Goal: Task Accomplishment & Management: Manage account settings

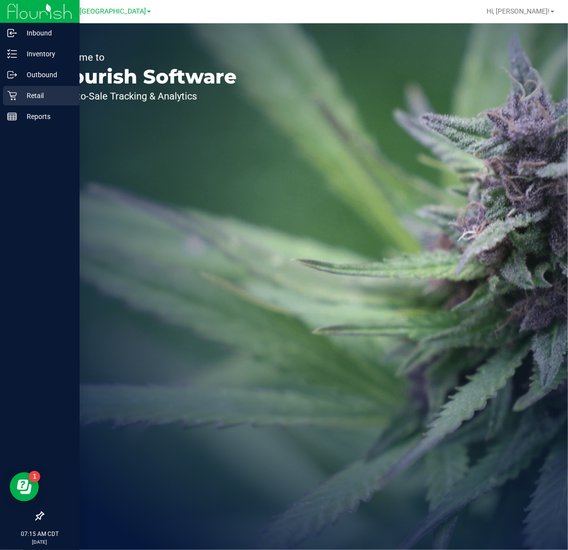
click at [17, 93] on p "Retail" at bounding box center [46, 96] width 58 height 12
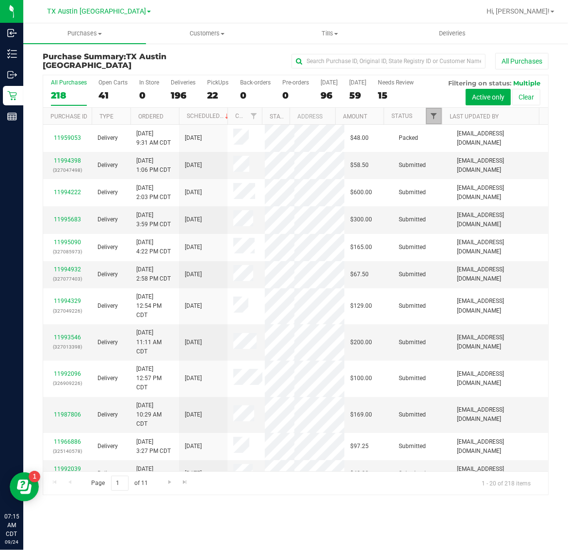
click at [432, 116] on span "Filter" at bounding box center [434, 116] width 8 height 8
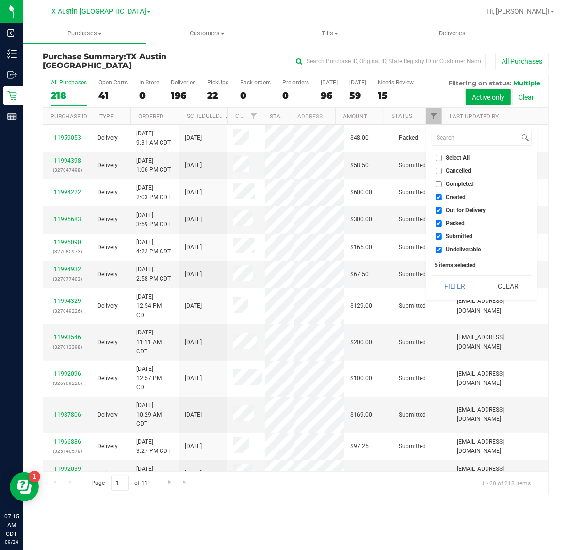
click at [455, 197] on span "Created" at bounding box center [456, 197] width 20 height 6
click at [442, 197] on input "Created" at bounding box center [439, 197] width 6 height 6
checkbox input "false"
click at [452, 221] on span "Packed" at bounding box center [455, 223] width 19 height 6
click at [442, 221] on input "Packed" at bounding box center [439, 223] width 6 height 6
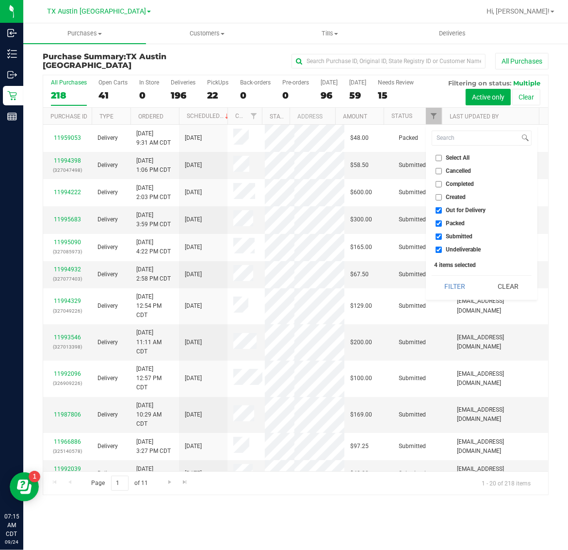
checkbox input "false"
click at [450, 241] on li "Submitted" at bounding box center [482, 236] width 100 height 10
click at [457, 238] on span "Submitted" at bounding box center [459, 236] width 27 height 6
click at [442, 238] on input "Submitted" at bounding box center [439, 236] width 6 height 6
checkbox input "false"
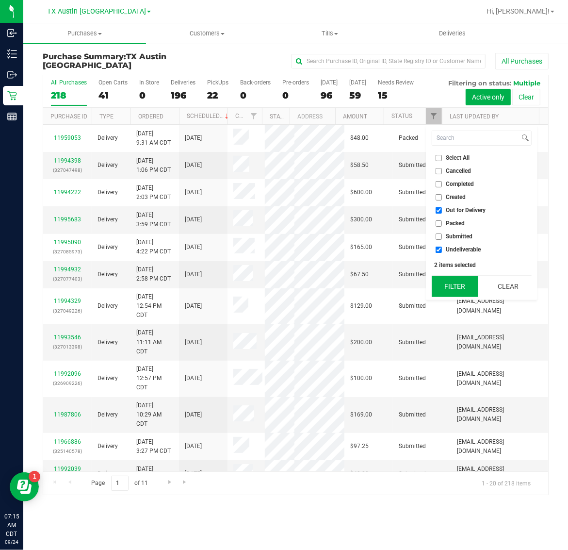
click at [455, 284] on button "Filter" at bounding box center [455, 286] width 47 height 21
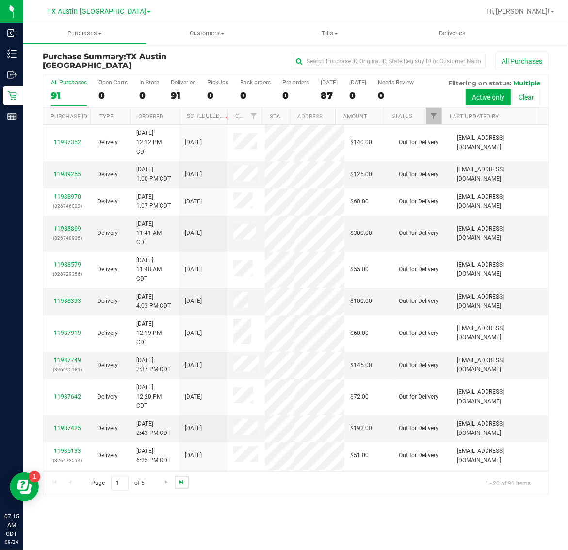
click at [184, 479] on span "Go to the last page" at bounding box center [182, 482] width 8 height 8
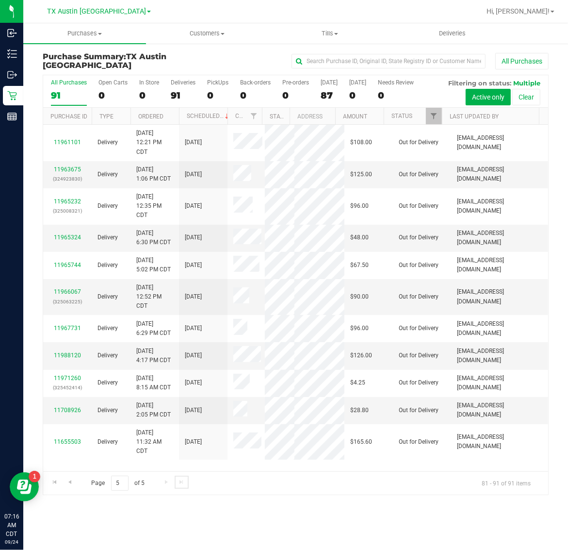
scroll to position [192, 0]
click at [66, 352] on link "11988120" at bounding box center [67, 355] width 27 height 7
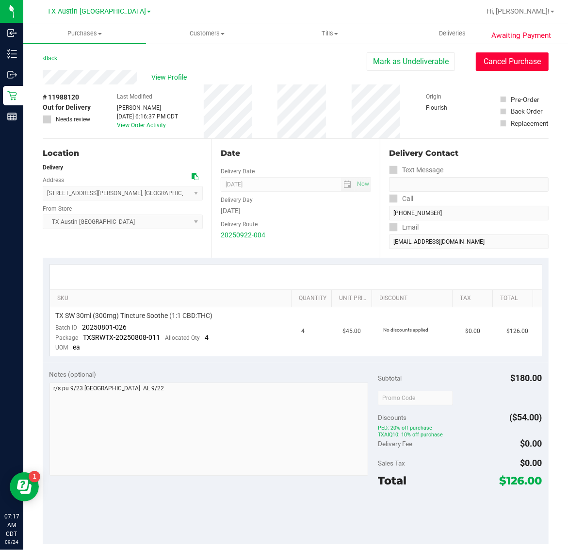
click at [508, 63] on button "Cancel Purchase" at bounding box center [512, 61] width 73 height 18
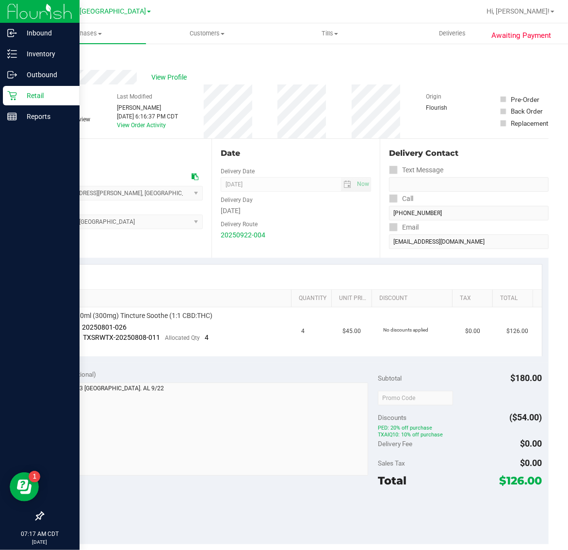
click at [40, 91] on p "Retail" at bounding box center [46, 96] width 58 height 12
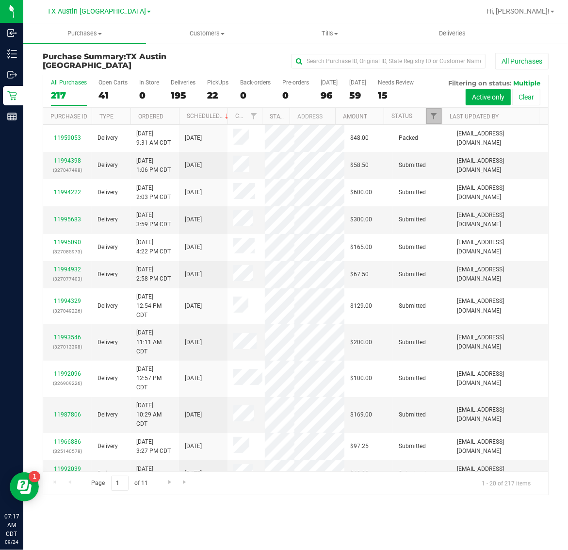
click at [435, 116] on span "Filter" at bounding box center [434, 116] width 8 height 8
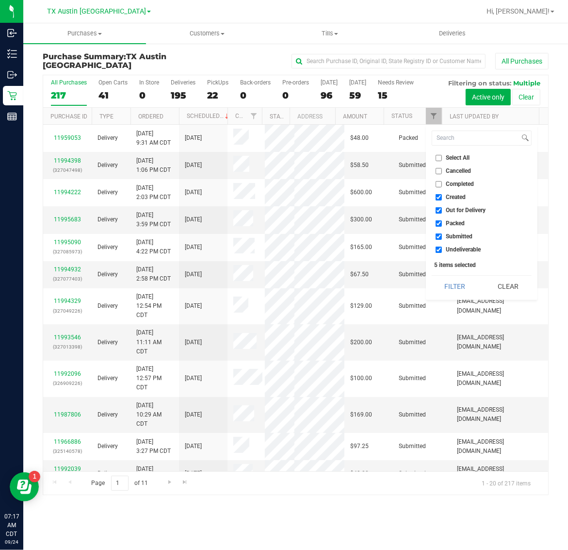
click at [459, 194] on span "Created" at bounding box center [456, 197] width 20 height 6
click at [442, 194] on input "Created" at bounding box center [439, 197] width 6 height 6
checkbox input "false"
click at [459, 222] on span "Packed" at bounding box center [455, 223] width 19 height 6
click at [442, 222] on input "Packed" at bounding box center [439, 223] width 6 height 6
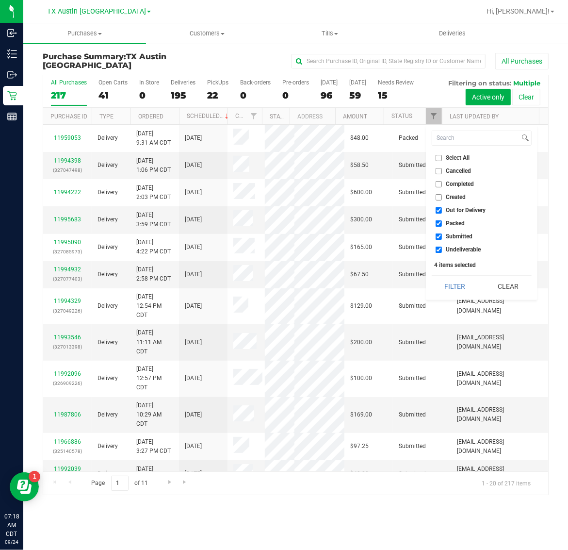
checkbox input "false"
click at [459, 235] on span "Submitted" at bounding box center [459, 236] width 27 height 6
click at [442, 235] on input "Submitted" at bounding box center [439, 236] width 6 height 6
checkbox input "false"
click at [455, 285] on button "Filter" at bounding box center [455, 286] width 47 height 21
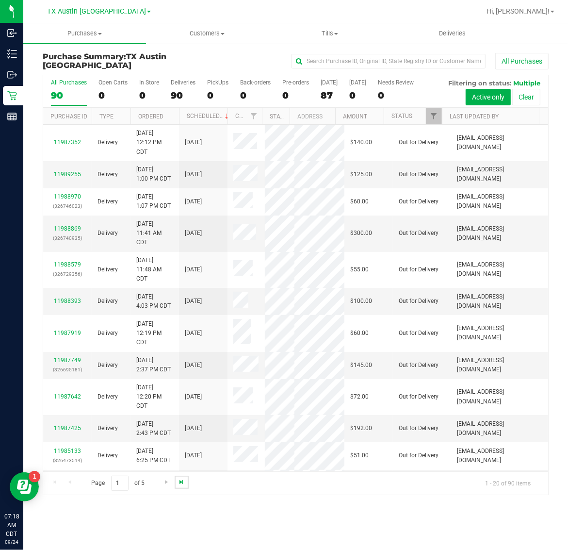
click at [180, 483] on span "Go to the last page" at bounding box center [182, 482] width 8 height 8
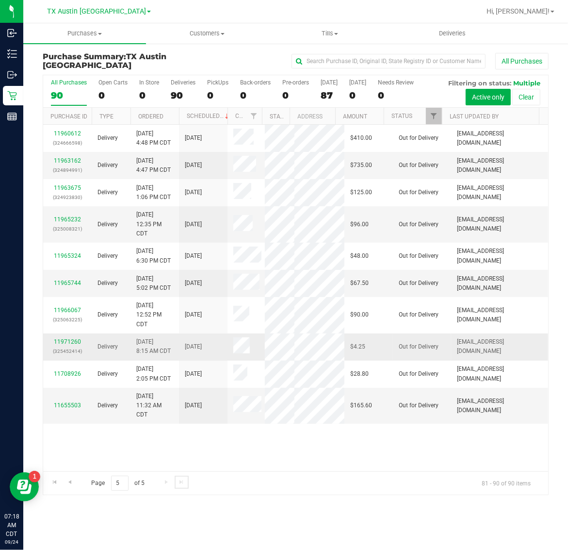
scroll to position [137, 0]
click at [71, 338] on link "11971260" at bounding box center [67, 341] width 27 height 7
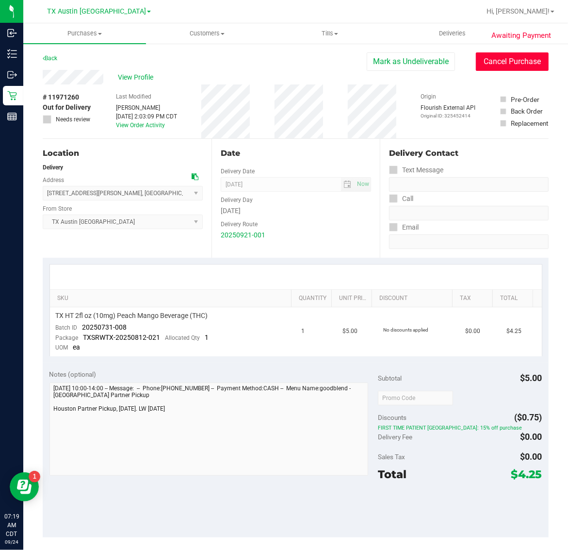
click at [510, 61] on button "Cancel Purchase" at bounding box center [512, 61] width 73 height 18
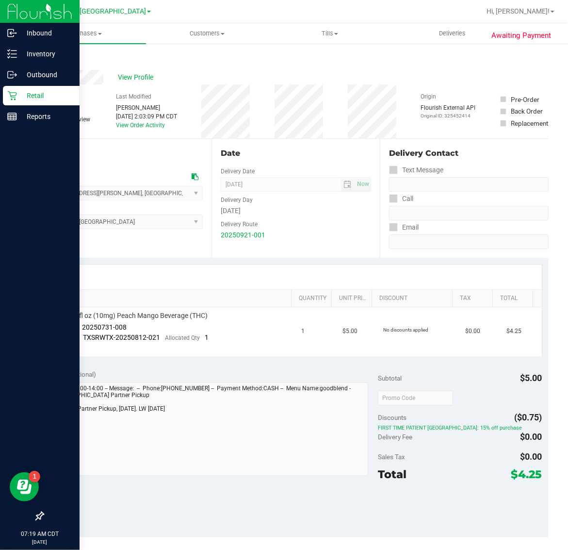
click at [20, 97] on p "Retail" at bounding box center [46, 96] width 58 height 12
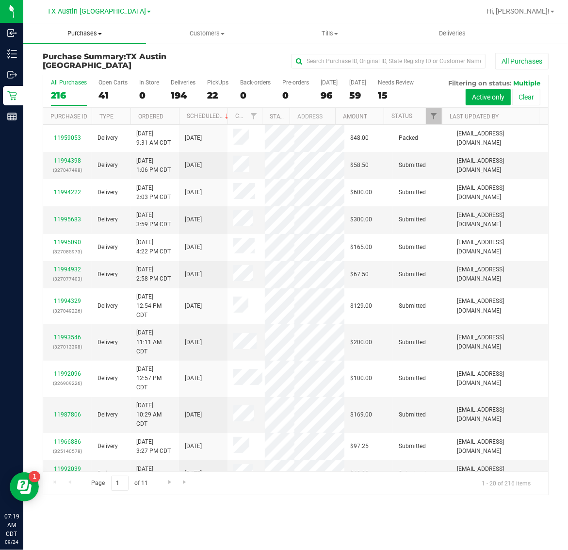
click at [79, 33] on span "Purchases" at bounding box center [84, 33] width 123 height 9
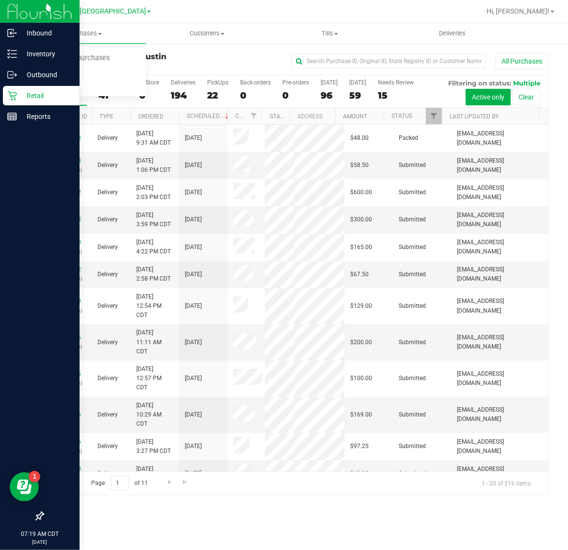
click at [15, 95] on icon at bounding box center [11, 95] width 9 height 9
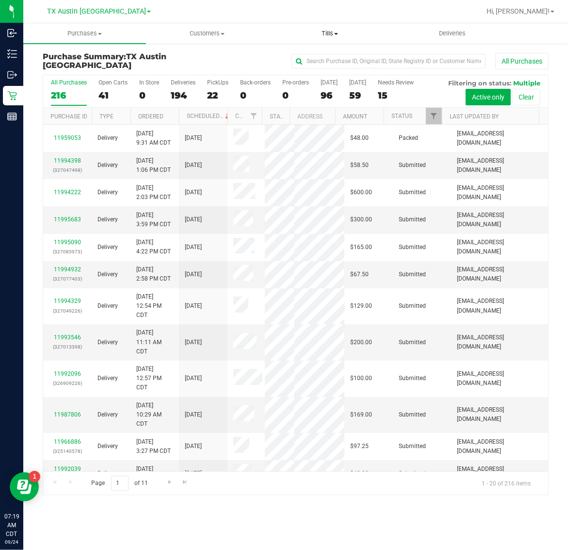
click at [329, 37] on span "Tills" at bounding box center [330, 33] width 122 height 9
click at [330, 58] on span "Manage tills" at bounding box center [301, 58] width 66 height 8
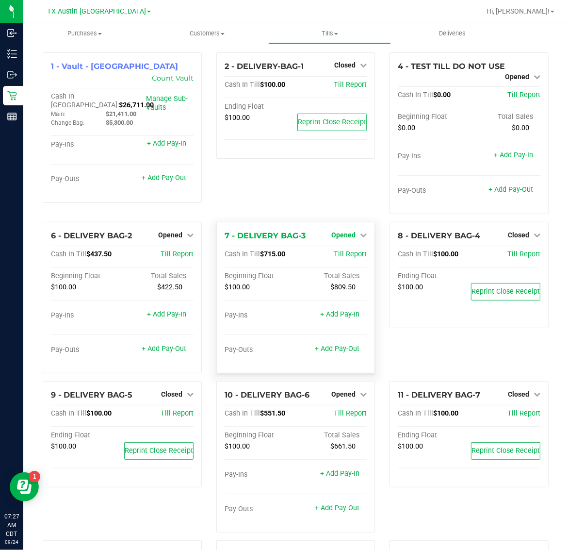
click at [343, 234] on span "Opened" at bounding box center [343, 235] width 24 height 8
click at [345, 251] on link "Close Till" at bounding box center [345, 255] width 26 height 8
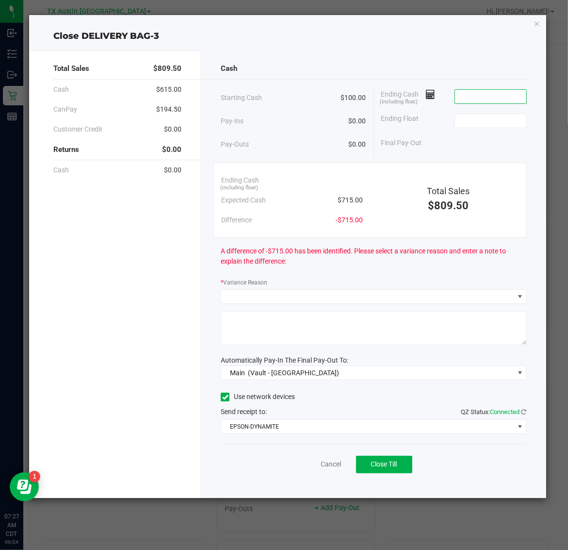
click at [508, 91] on input at bounding box center [490, 97] width 71 height 14
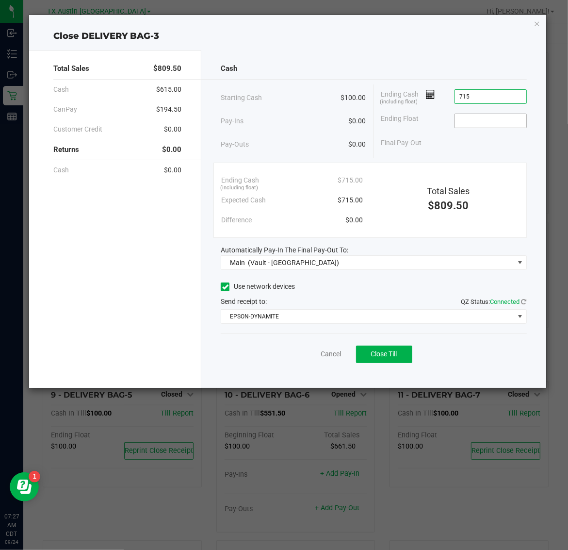
type input "$715.00"
click at [506, 119] on input at bounding box center [490, 121] width 71 height 14
type input "$100.00"
click at [389, 358] on span "Close Till" at bounding box center [384, 354] width 26 height 8
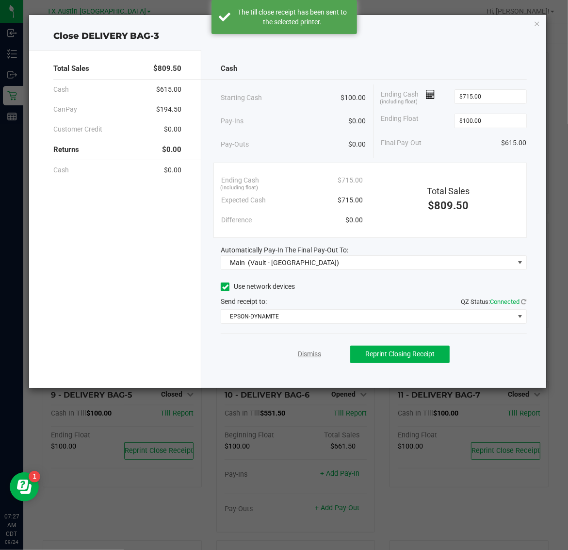
click at [311, 355] on link "Dismiss" at bounding box center [309, 354] width 23 height 10
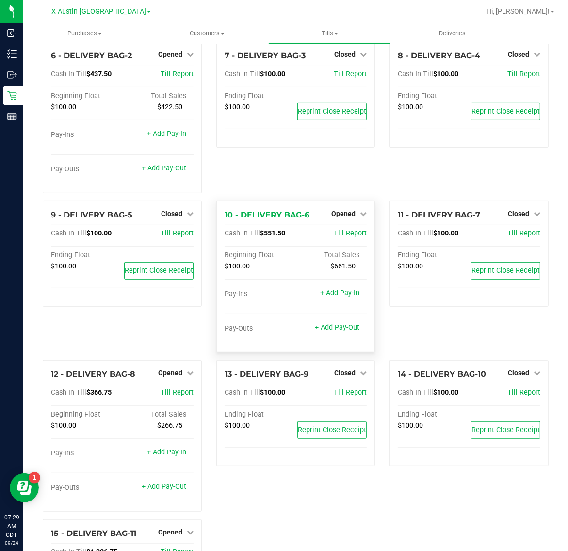
scroll to position [121, 0]
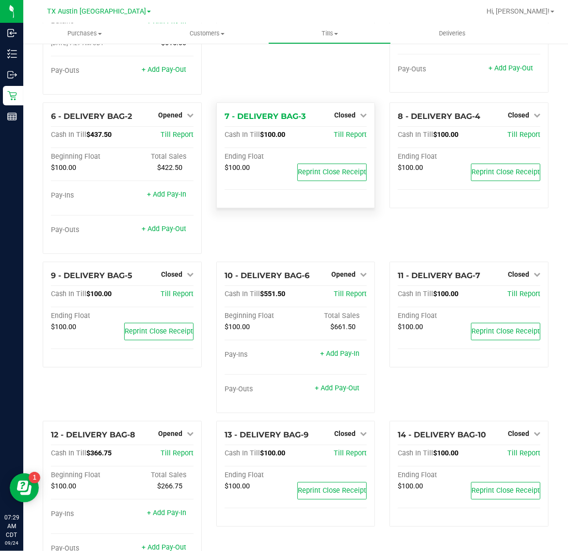
click at [339, 109] on div "Closed" at bounding box center [350, 115] width 33 height 12
click at [342, 117] on span "Closed" at bounding box center [344, 115] width 21 height 8
click at [343, 136] on link "Open Till" at bounding box center [345, 135] width 26 height 8
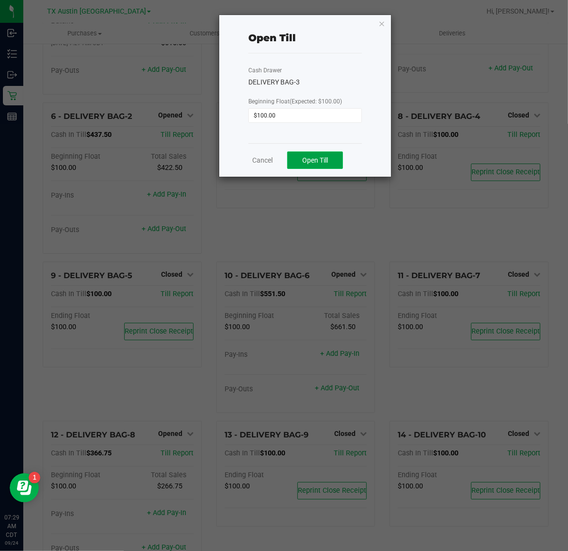
click at [328, 158] on span "Open Till" at bounding box center [315, 160] width 26 height 8
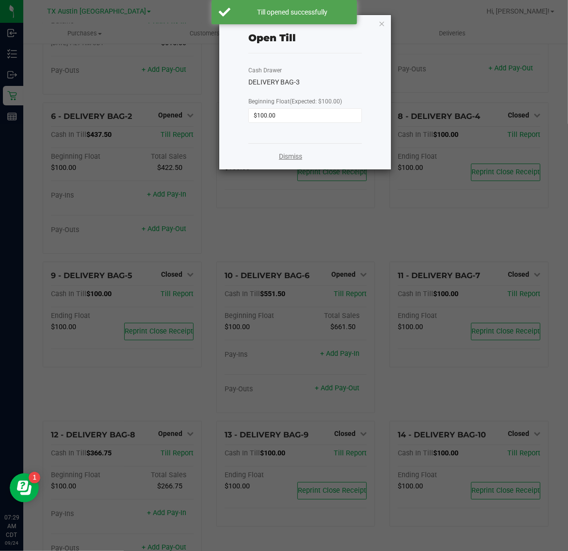
click at [295, 158] on link "Dismiss" at bounding box center [290, 156] width 23 height 10
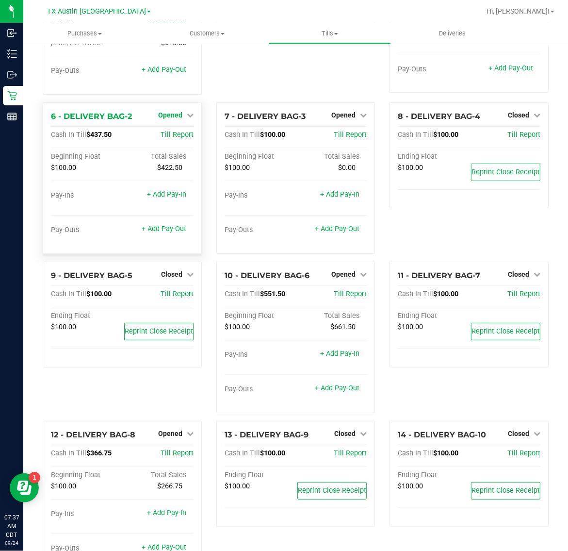
click at [170, 116] on span "Opened" at bounding box center [170, 115] width 24 height 8
click at [174, 132] on link "Close Till" at bounding box center [171, 135] width 26 height 8
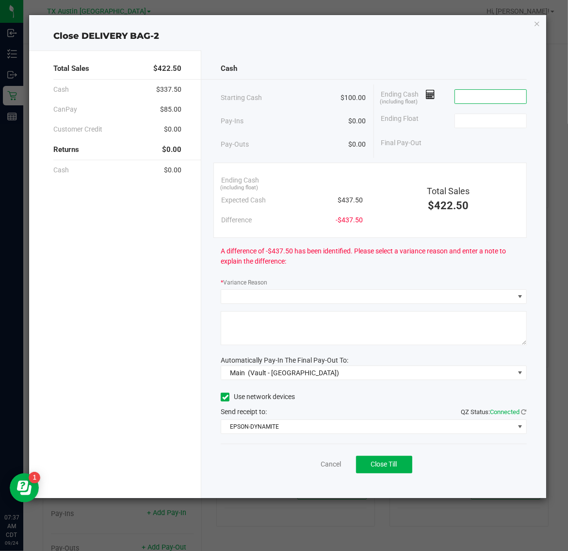
click at [502, 93] on input at bounding box center [490, 97] width 71 height 14
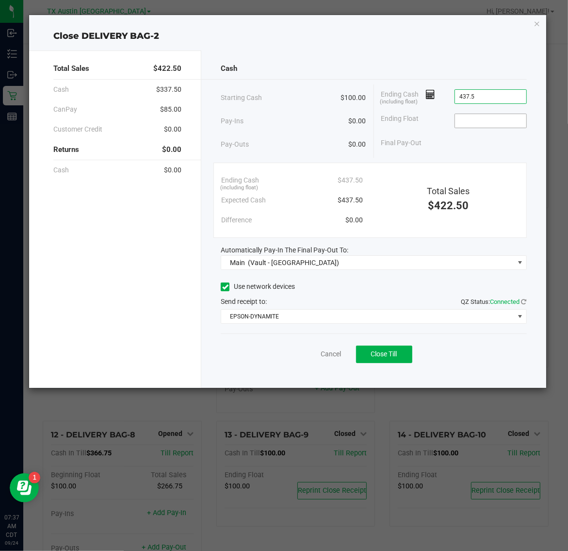
type input "$437.50"
click at [508, 120] on input at bounding box center [490, 121] width 71 height 14
type input "$100.00"
click at [396, 358] on span "Close Till" at bounding box center [384, 354] width 26 height 8
click at [304, 356] on link "Dismiss" at bounding box center [309, 354] width 23 height 10
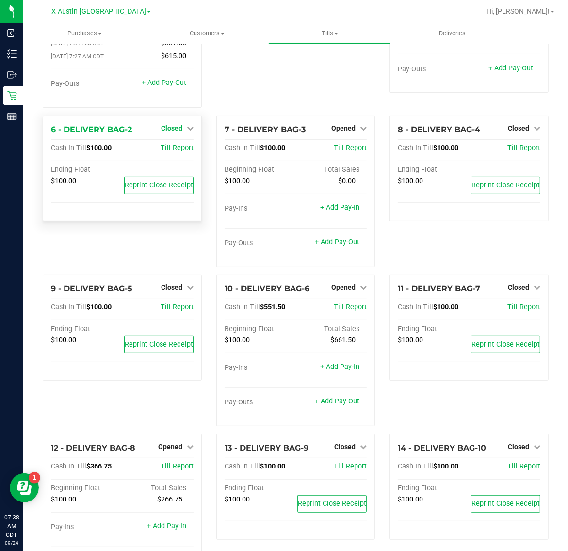
click at [168, 124] on span "Closed" at bounding box center [171, 128] width 21 height 8
click at [171, 144] on link "Open Till" at bounding box center [172, 148] width 26 height 8
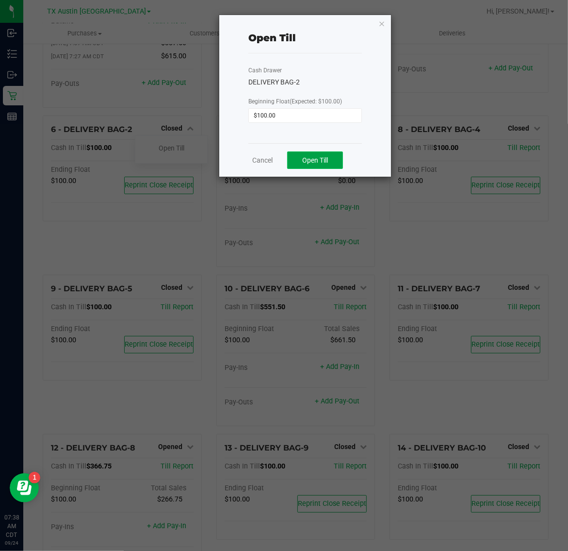
click at [294, 163] on button "Open Till" at bounding box center [315, 159] width 56 height 17
click at [298, 161] on link "Dismiss" at bounding box center [290, 156] width 23 height 10
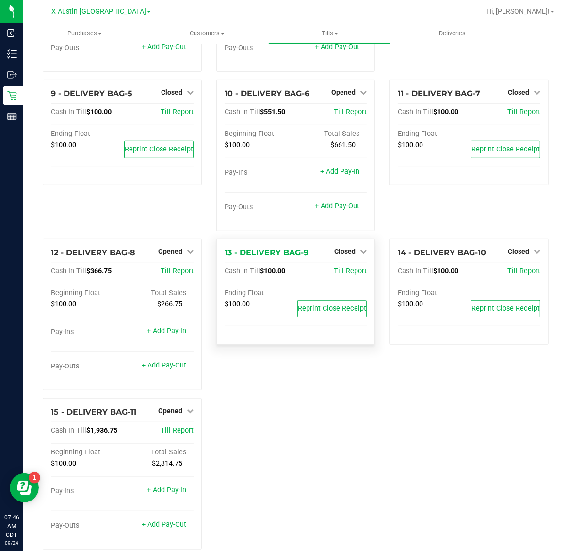
scroll to position [320, 0]
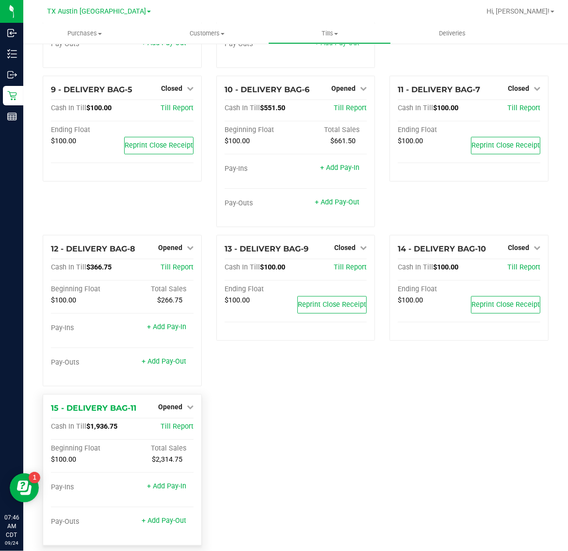
click at [180, 401] on div "Opened" at bounding box center [175, 407] width 35 height 12
click at [180, 403] on link "Opened" at bounding box center [175, 407] width 35 height 8
click at [179, 423] on link "Close Till" at bounding box center [171, 427] width 26 height 8
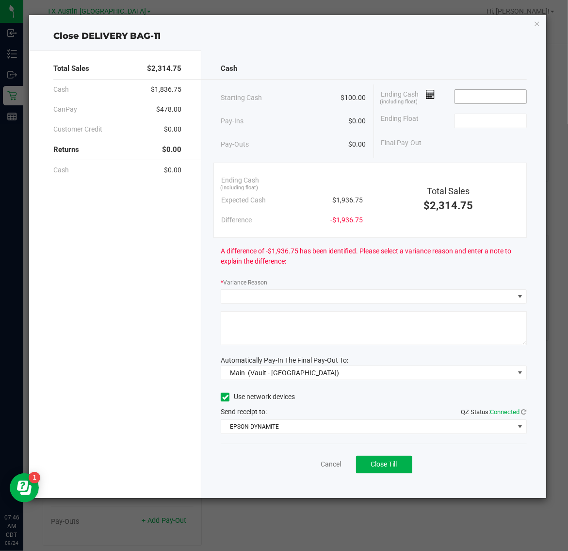
click at [510, 95] on input at bounding box center [490, 97] width 71 height 14
type input "$1,937.00"
click at [503, 125] on input at bounding box center [490, 121] width 71 height 14
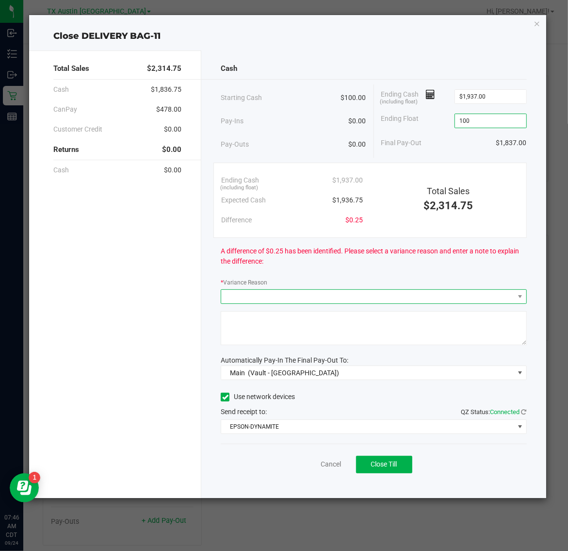
type input "$100.00"
click at [379, 292] on span at bounding box center [367, 297] width 293 height 14
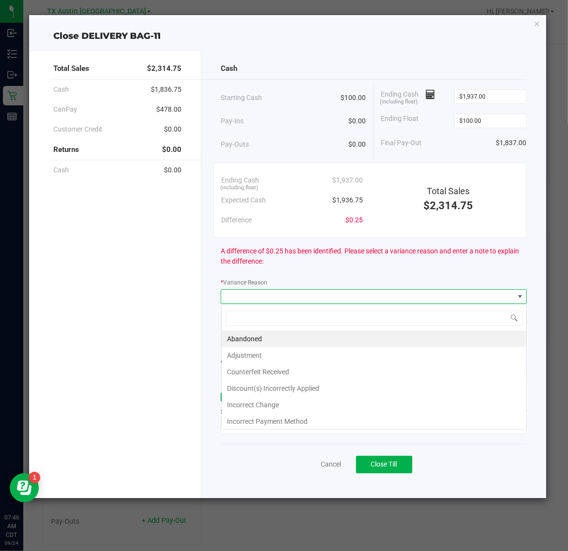
scroll to position [15, 306]
click at [323, 339] on li "Abandoned" at bounding box center [374, 338] width 305 height 17
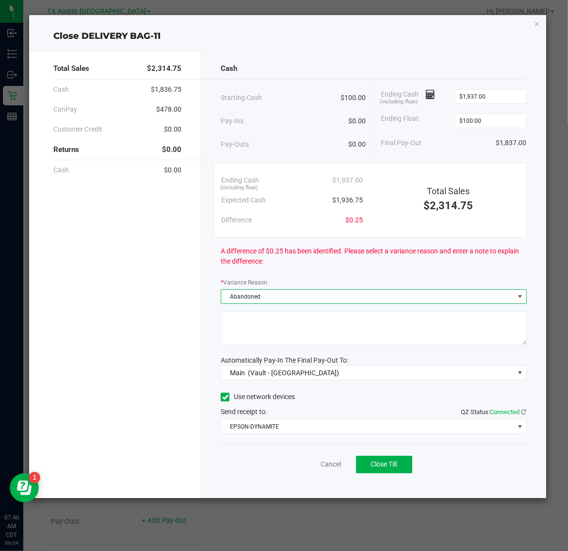
click at [335, 339] on textarea at bounding box center [374, 328] width 306 height 34
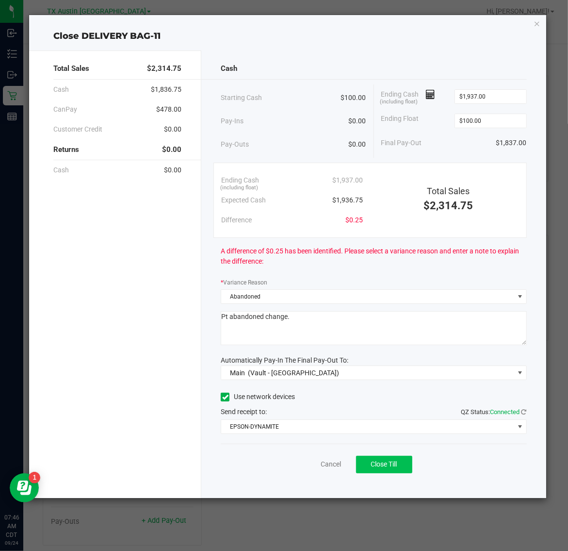
type textarea "Pt abandoned change."
click at [394, 463] on span "Close Till" at bounding box center [384, 464] width 26 height 8
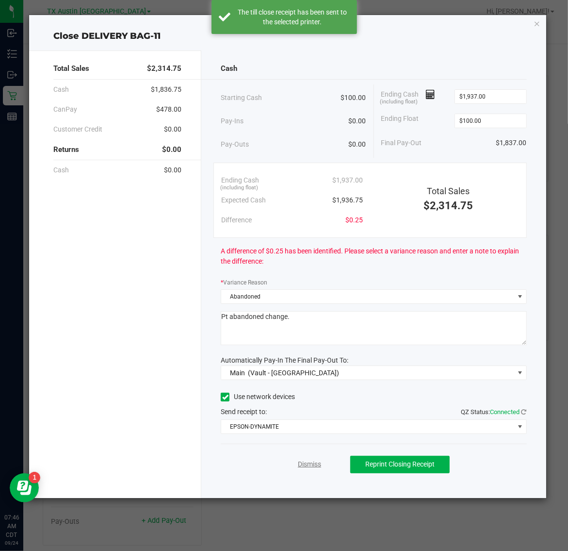
click at [310, 462] on link "Dismiss" at bounding box center [309, 464] width 23 height 10
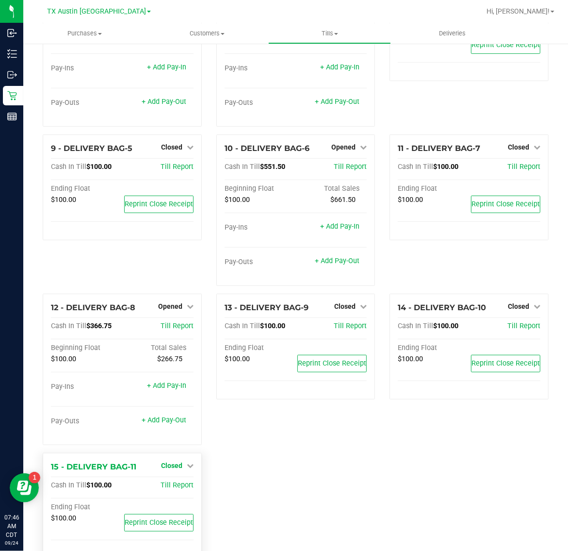
scroll to position [285, 0]
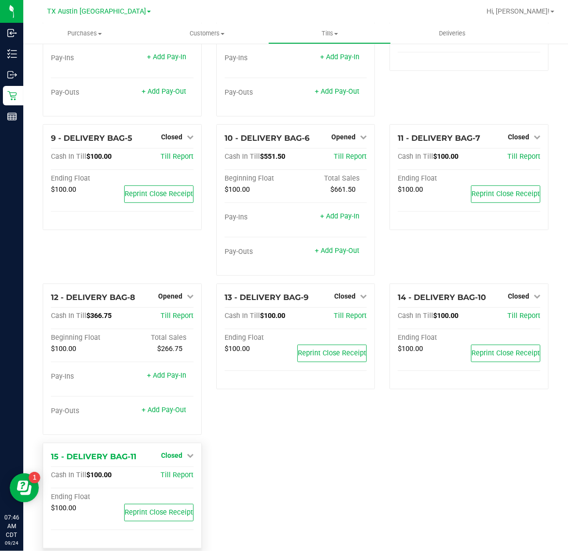
click at [174, 451] on span "Closed" at bounding box center [171, 455] width 21 height 8
click at [174, 471] on link "Open Till" at bounding box center [172, 475] width 26 height 8
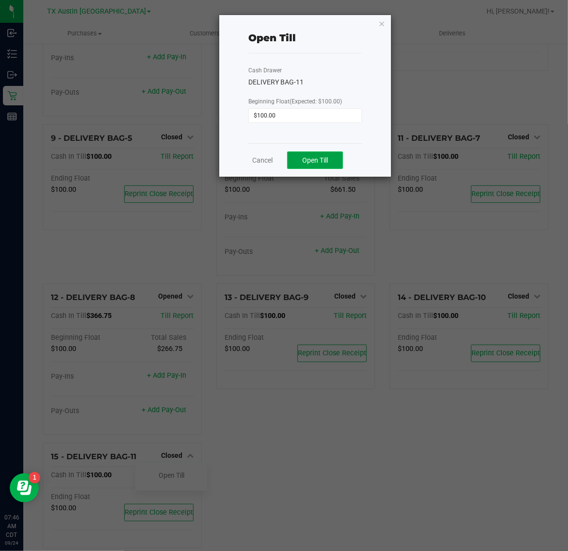
click at [317, 156] on button "Open Till" at bounding box center [315, 159] width 56 height 17
click at [289, 159] on link "Dismiss" at bounding box center [290, 156] width 23 height 10
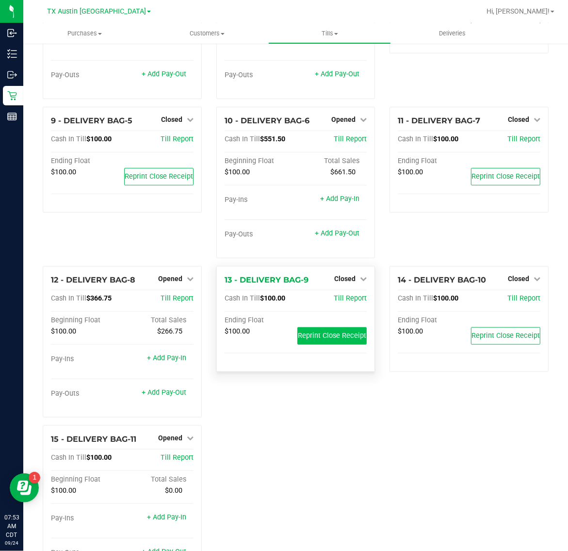
scroll to position [330, 0]
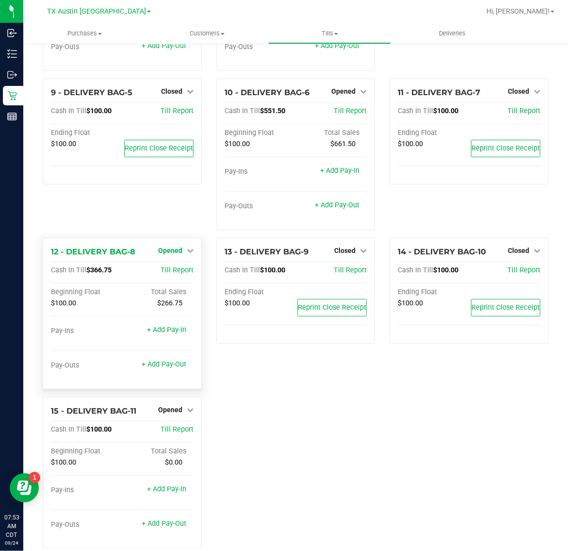
click at [166, 247] on span "Opened" at bounding box center [170, 251] width 24 height 8
click at [173, 266] on link "Close Till" at bounding box center [171, 270] width 26 height 8
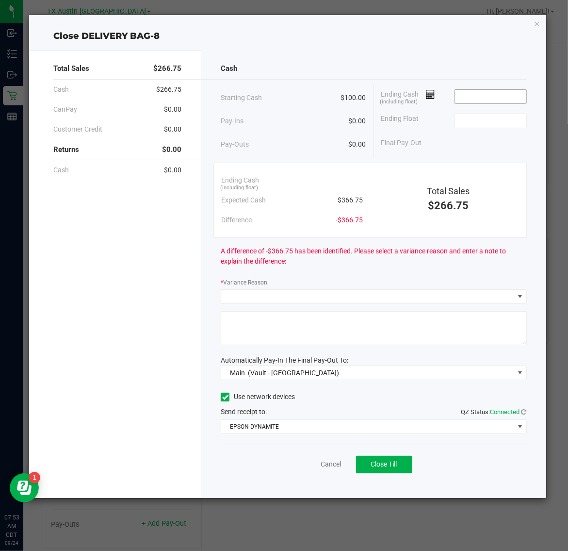
click at [513, 99] on input at bounding box center [490, 97] width 71 height 14
type input "$370.00"
click at [510, 118] on input at bounding box center [490, 121] width 71 height 14
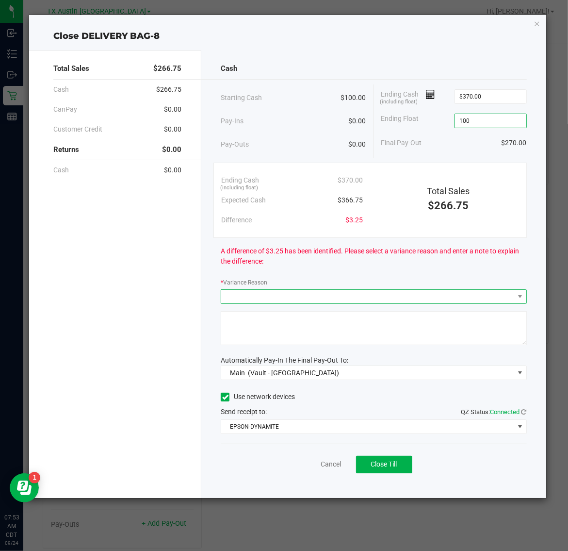
type input "$100.00"
click at [363, 290] on span at bounding box center [367, 297] width 293 height 14
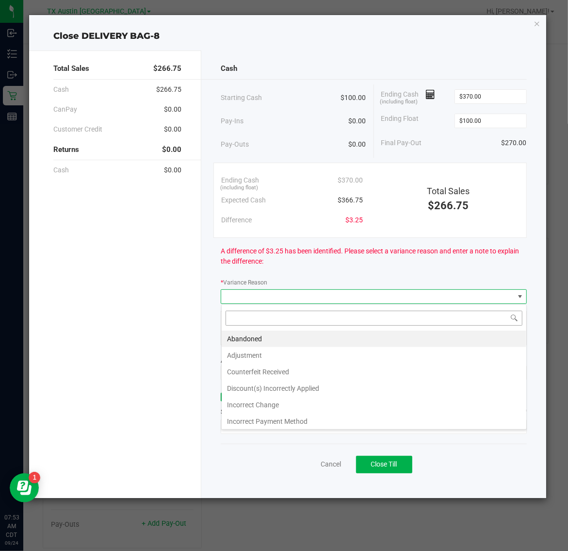
scroll to position [15, 306]
click at [341, 341] on li "Abandoned" at bounding box center [374, 338] width 305 height 17
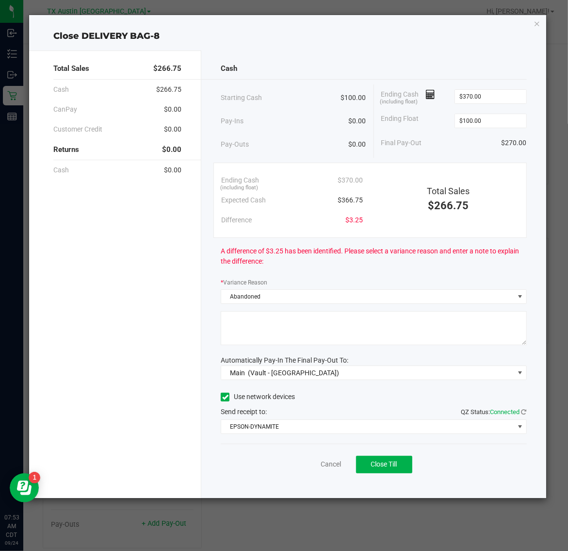
click at [350, 334] on textarea at bounding box center [374, 328] width 306 height 34
type textarea "Pt abandoned change."
click at [376, 466] on span "Close Till" at bounding box center [384, 464] width 26 height 8
click at [314, 465] on link "Dismiss" at bounding box center [309, 464] width 23 height 10
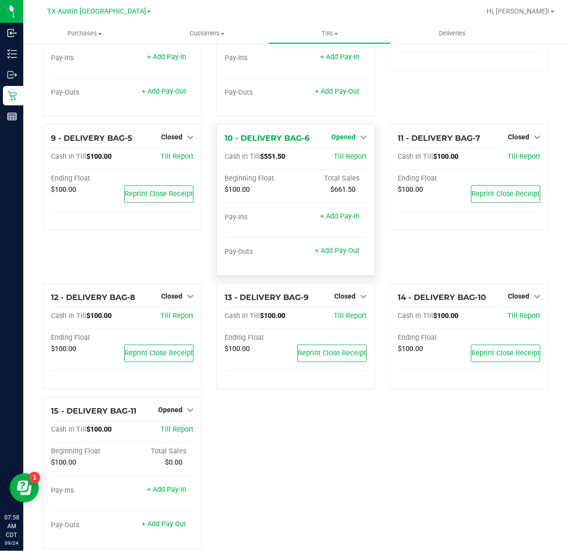
click at [346, 133] on span "Opened" at bounding box center [343, 137] width 24 height 8
click at [346, 153] on link "Close Till" at bounding box center [345, 157] width 26 height 8
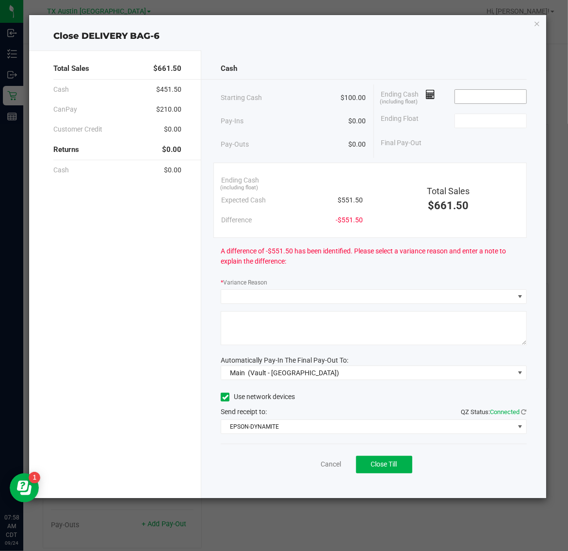
click at [496, 95] on input at bounding box center [490, 97] width 71 height 14
type input "$552.00"
click at [497, 127] on input at bounding box center [490, 121] width 71 height 14
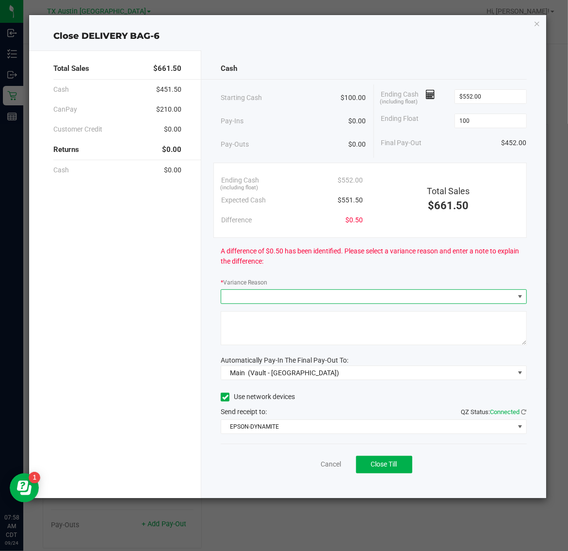
type input "$100.00"
click at [334, 297] on span at bounding box center [367, 297] width 293 height 14
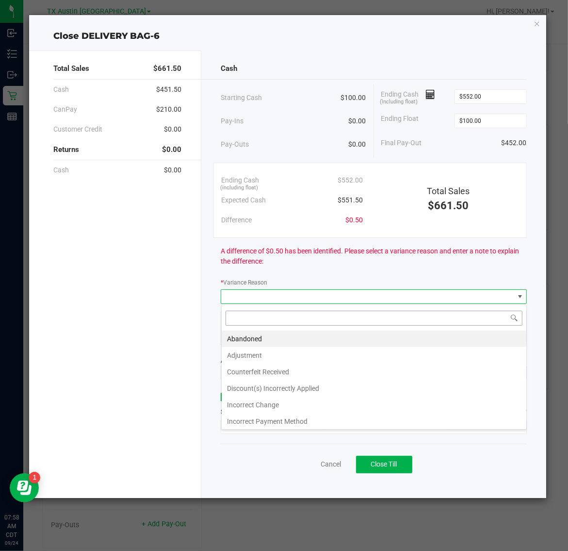
scroll to position [15, 306]
click at [308, 341] on li "Abandoned" at bounding box center [374, 338] width 305 height 17
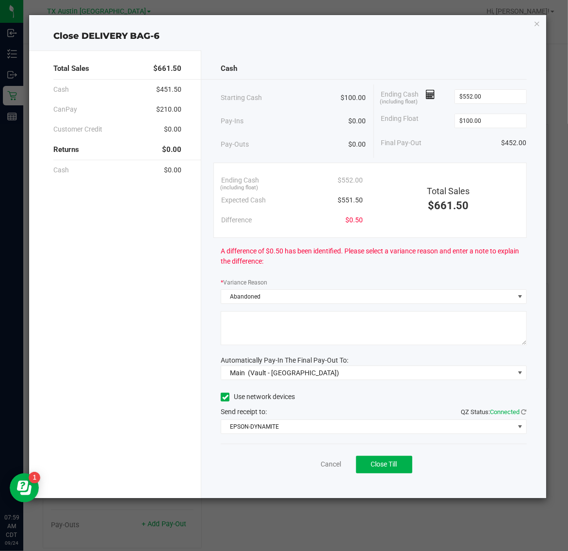
click at [353, 333] on textarea at bounding box center [374, 328] width 306 height 34
type textarea "Pt abandoned change."
click at [396, 468] on span "Close Till" at bounding box center [384, 464] width 26 height 8
click at [314, 464] on link "Dismiss" at bounding box center [309, 464] width 23 height 10
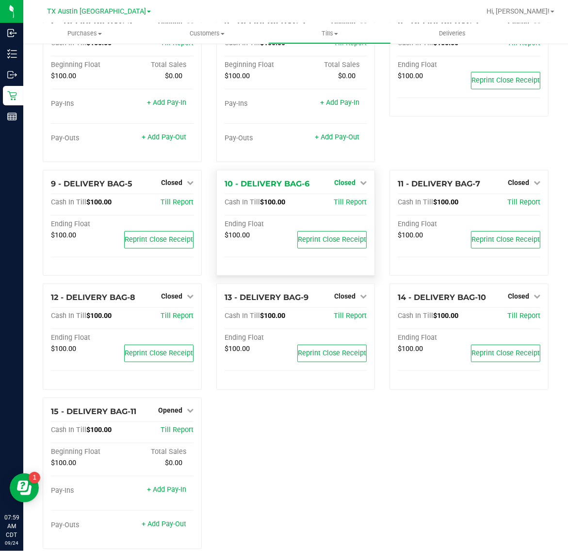
click at [334, 179] on span "Closed" at bounding box center [344, 183] width 21 height 8
click at [340, 198] on link "Open Till" at bounding box center [345, 202] width 26 height 8
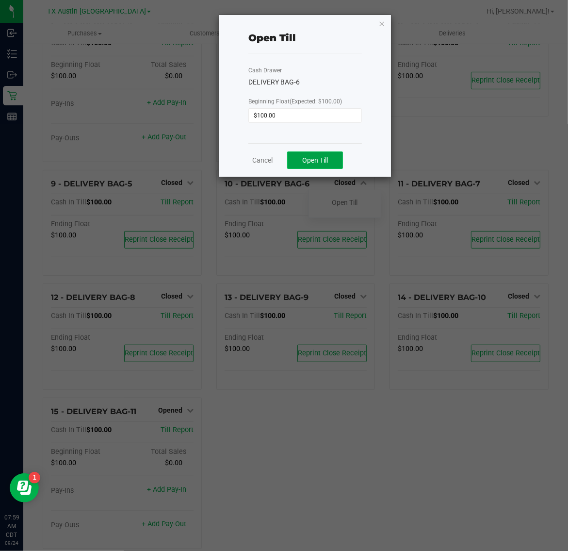
click at [326, 159] on span "Open Till" at bounding box center [315, 160] width 26 height 8
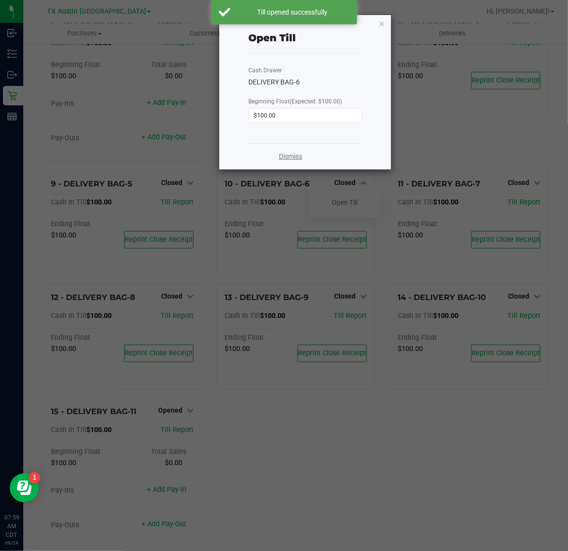
click at [299, 156] on link "Dismiss" at bounding box center [290, 156] width 23 height 10
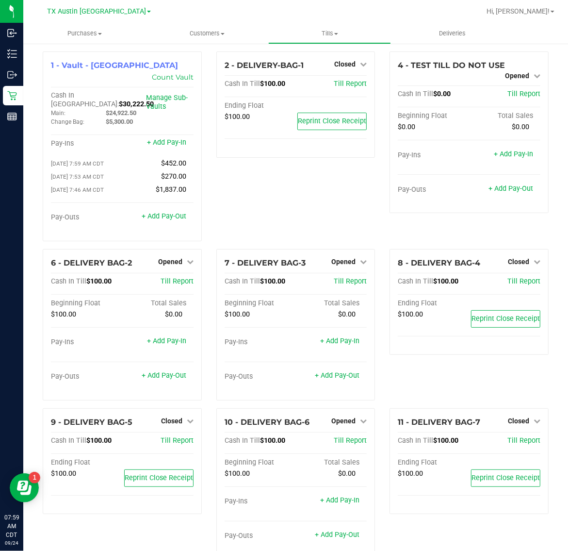
scroll to position [0, 0]
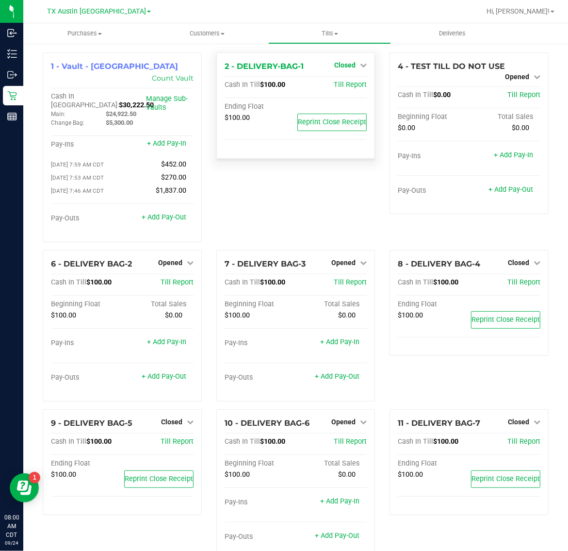
click at [346, 66] on span "Closed" at bounding box center [344, 65] width 21 height 8
click at [341, 83] on link "Open Till" at bounding box center [345, 86] width 26 height 8
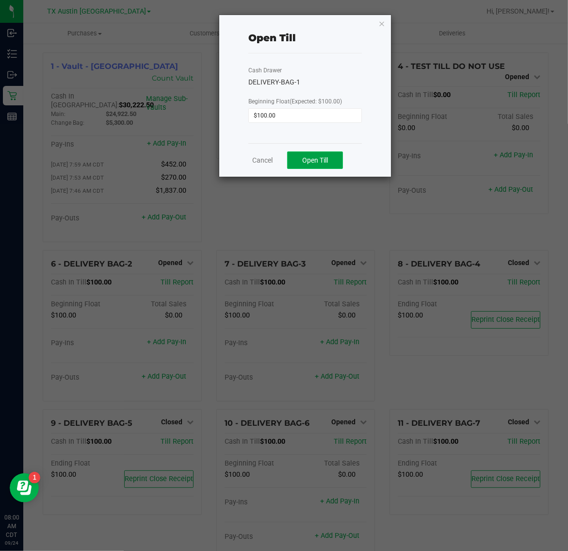
click at [304, 163] on span "Open Till" at bounding box center [315, 160] width 26 height 8
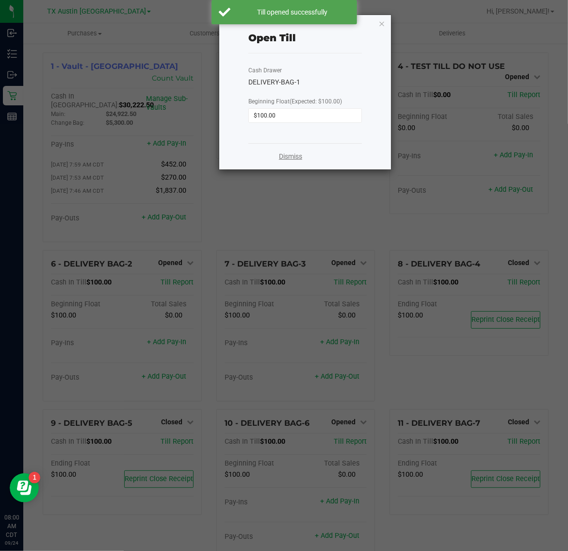
click at [289, 153] on link "Dismiss" at bounding box center [290, 156] width 23 height 10
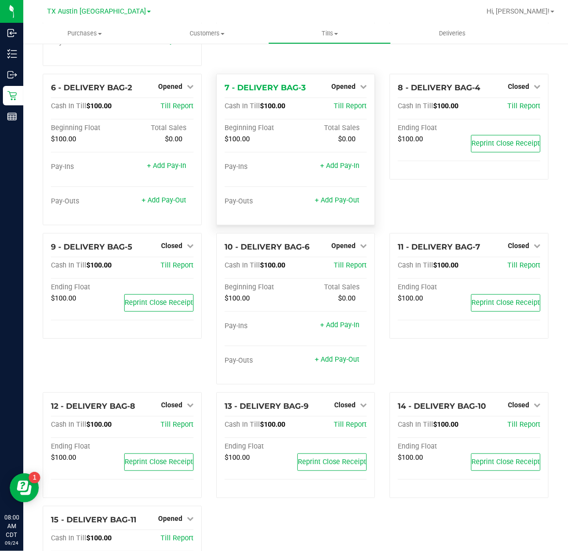
scroll to position [182, 0]
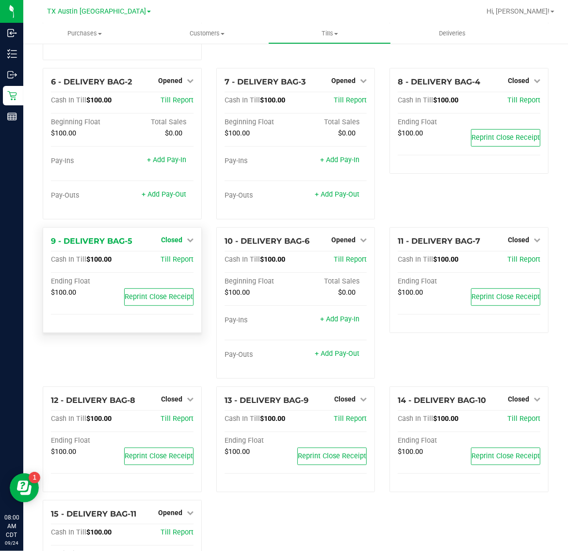
click at [163, 236] on span "Closed" at bounding box center [171, 240] width 21 height 8
click at [164, 256] on link "Open Till" at bounding box center [172, 260] width 26 height 8
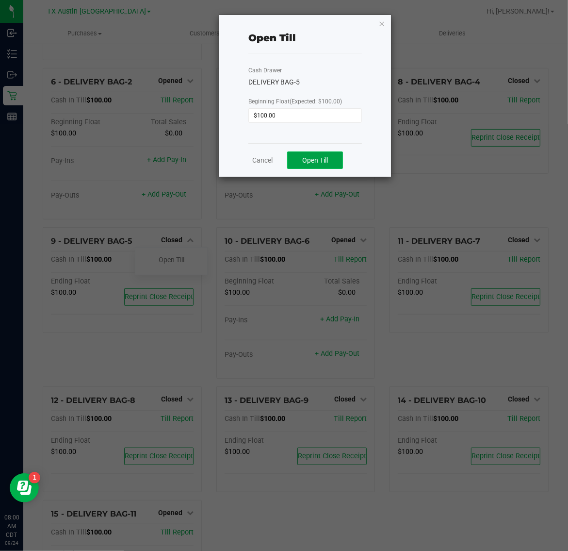
click at [309, 159] on span "Open Till" at bounding box center [315, 160] width 26 height 8
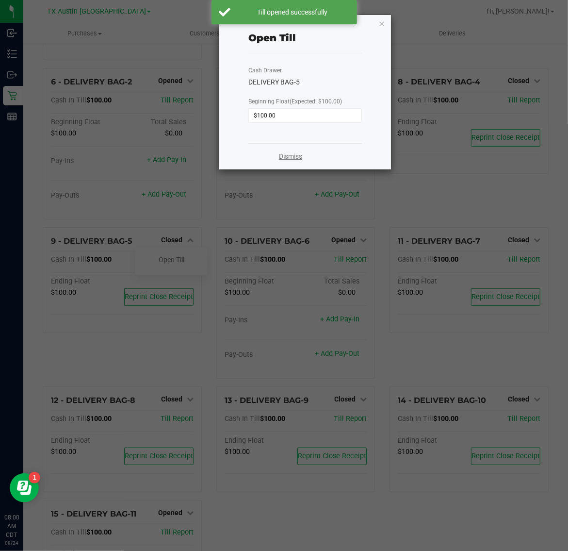
click at [286, 157] on link "Dismiss" at bounding box center [290, 156] width 23 height 10
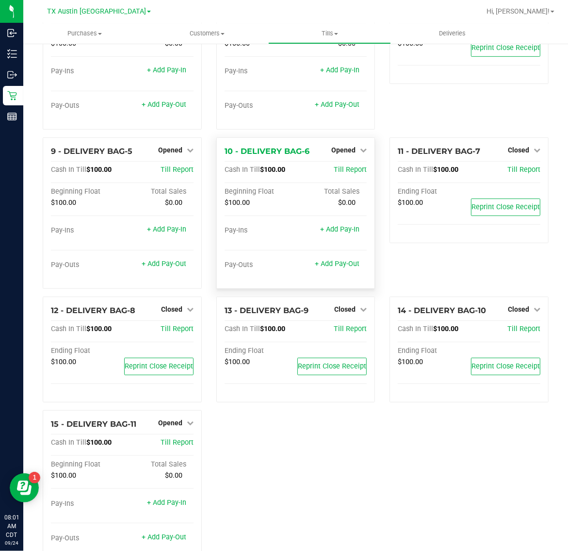
scroll to position [285, 0]
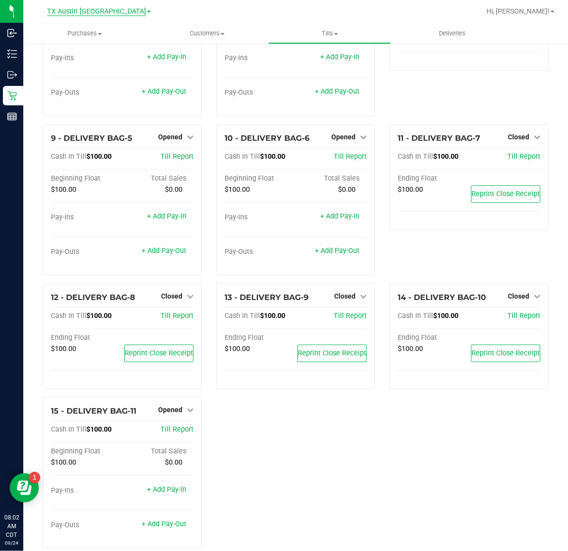
click at [99, 13] on span "TX Austin [GEOGRAPHIC_DATA]" at bounding box center [96, 11] width 99 height 9
click at [99, 44] on link "TX Plano Retail" at bounding box center [99, 47] width 142 height 13
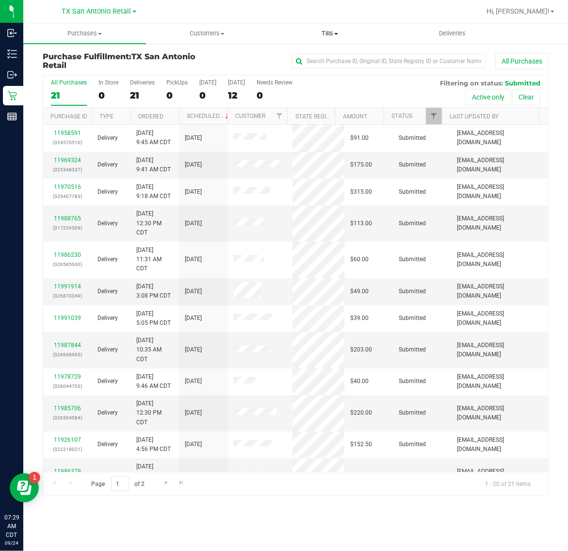
click at [326, 31] on span "Tills" at bounding box center [330, 33] width 122 height 9
click at [329, 59] on span "Manage tills" at bounding box center [301, 58] width 66 height 8
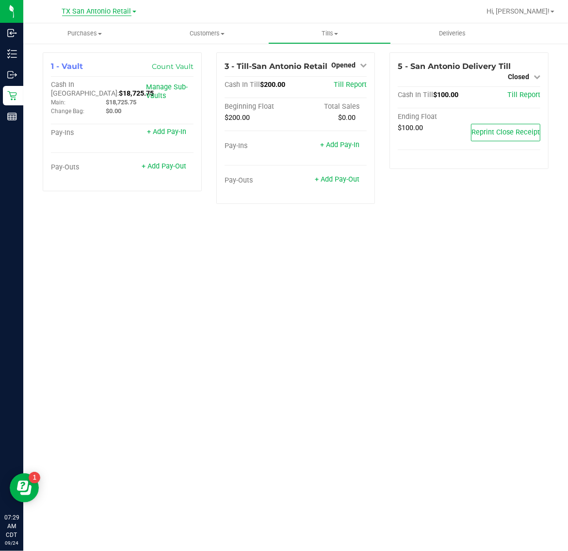
click at [110, 8] on span "TX San Antonio Retail" at bounding box center [96, 11] width 69 height 9
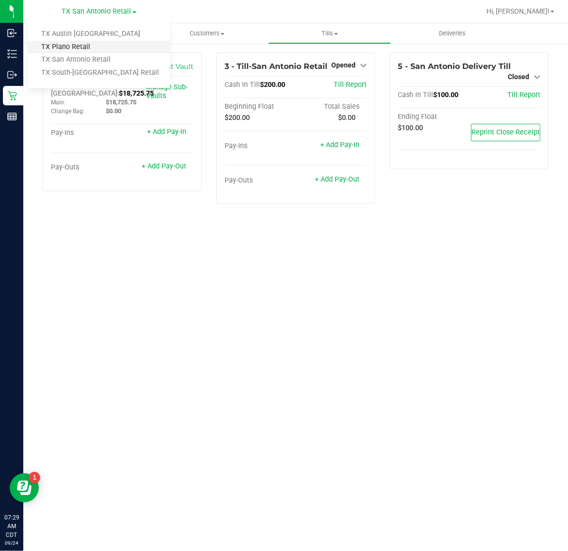
click at [105, 49] on link "TX Plano Retail" at bounding box center [99, 47] width 142 height 13
